Goal: Find specific page/section: Find specific page/section

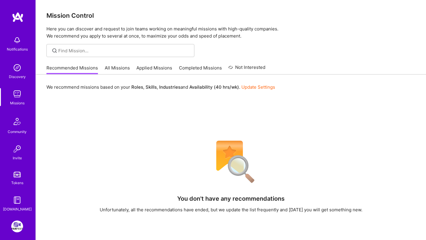
click at [117, 70] on link "All Missions" at bounding box center [117, 70] width 25 height 10
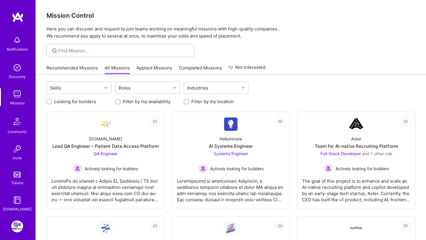
click at [86, 72] on link "Recommended Missions" at bounding box center [71, 70] width 51 height 10
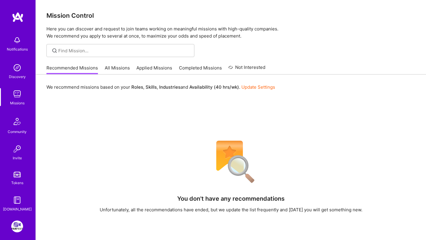
click at [116, 70] on link "All Missions" at bounding box center [117, 70] width 25 height 10
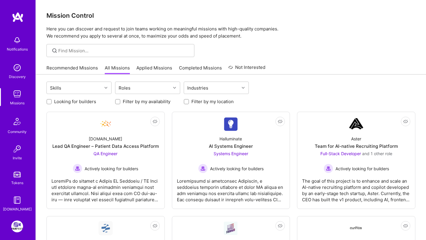
click at [81, 71] on link "Recommended Missions" at bounding box center [71, 70] width 51 height 10
